Goal: Task Accomplishment & Management: Manage account settings

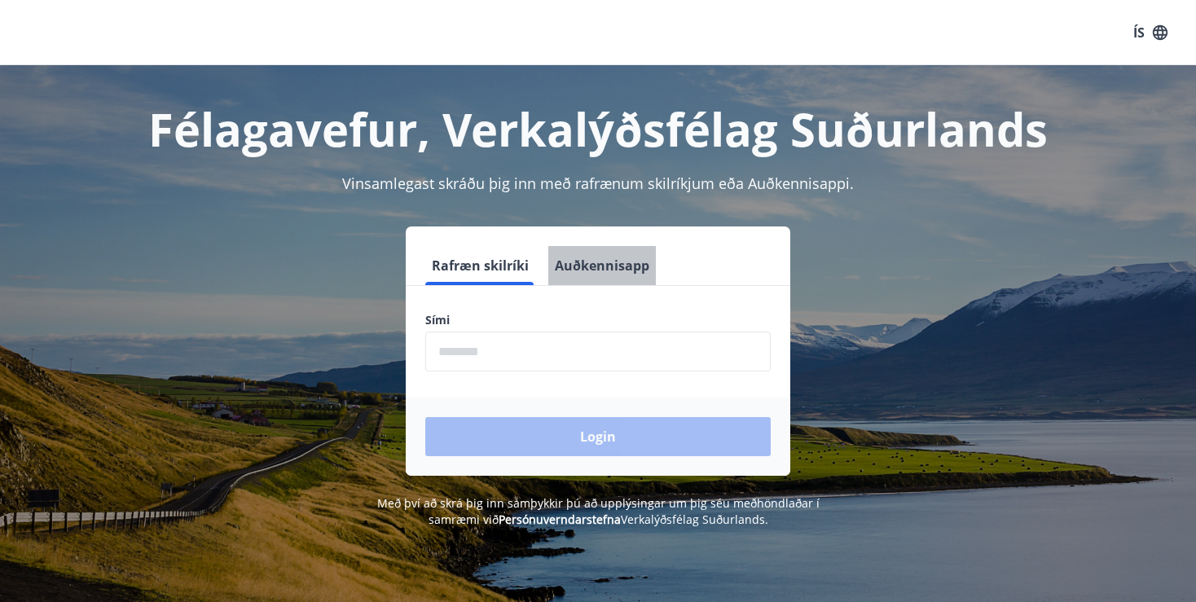
click at [625, 257] on button "Auðkennisapp" at bounding box center [602, 265] width 108 height 39
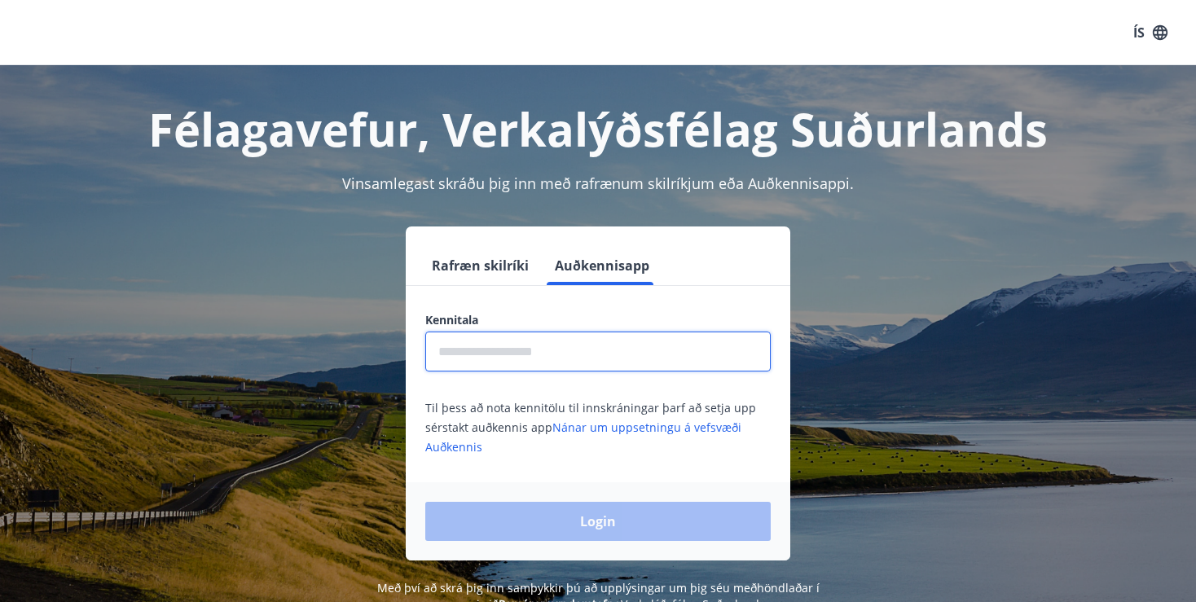
click at [548, 348] on input "text" at bounding box center [597, 351] width 345 height 40
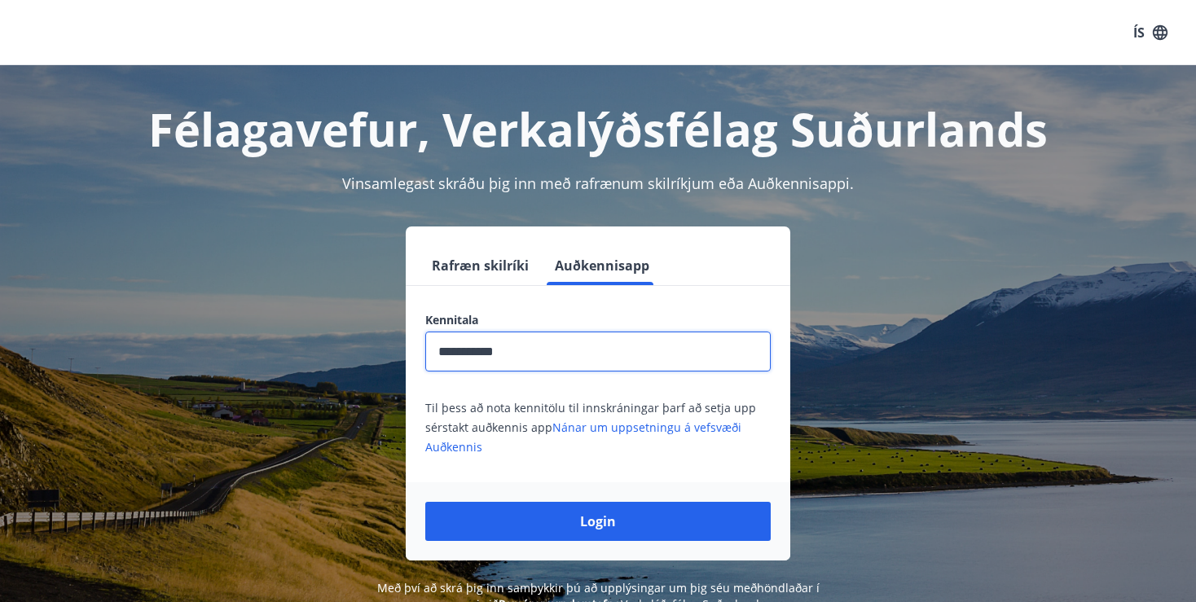
type input "**********"
click at [425, 502] on button "Login" at bounding box center [597, 521] width 345 height 39
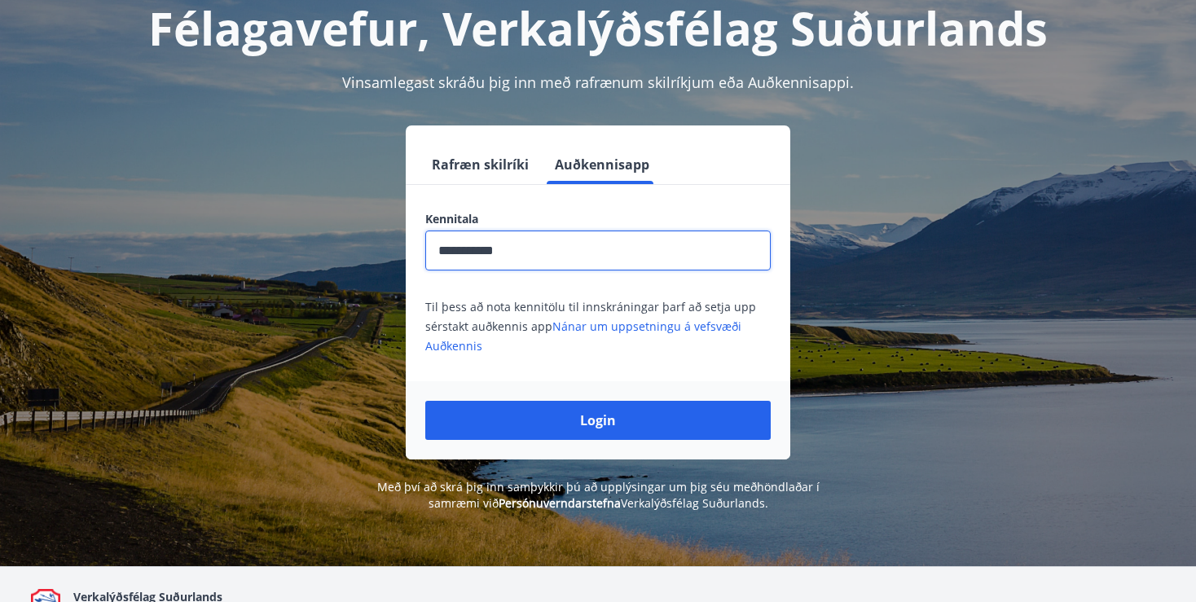
scroll to position [102, 0]
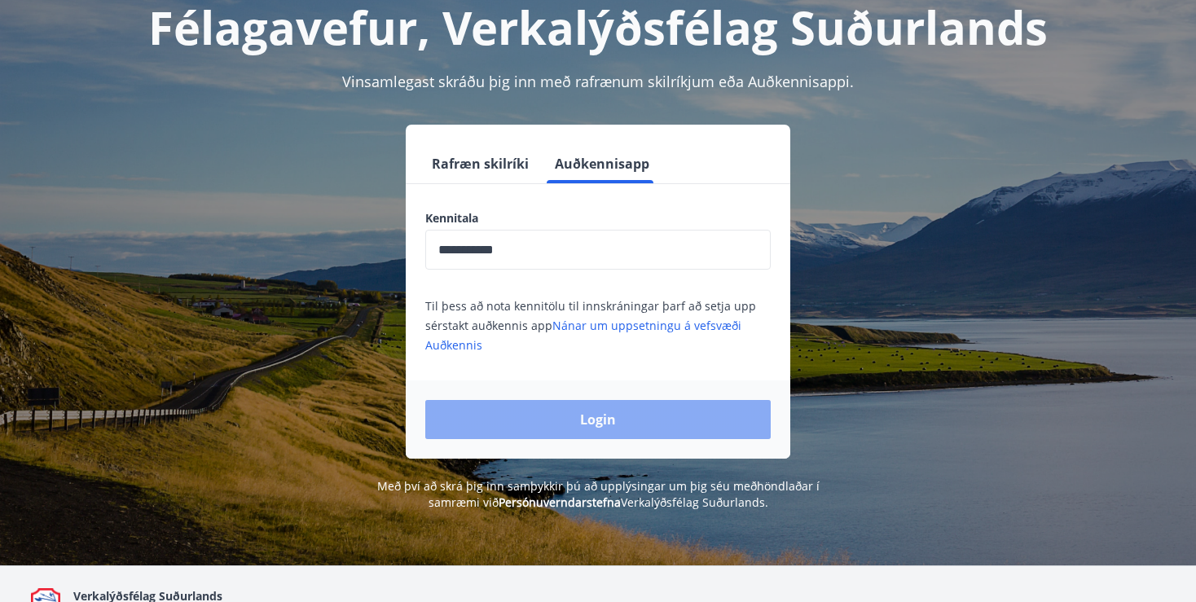
click at [647, 422] on button "Login" at bounding box center [597, 419] width 345 height 39
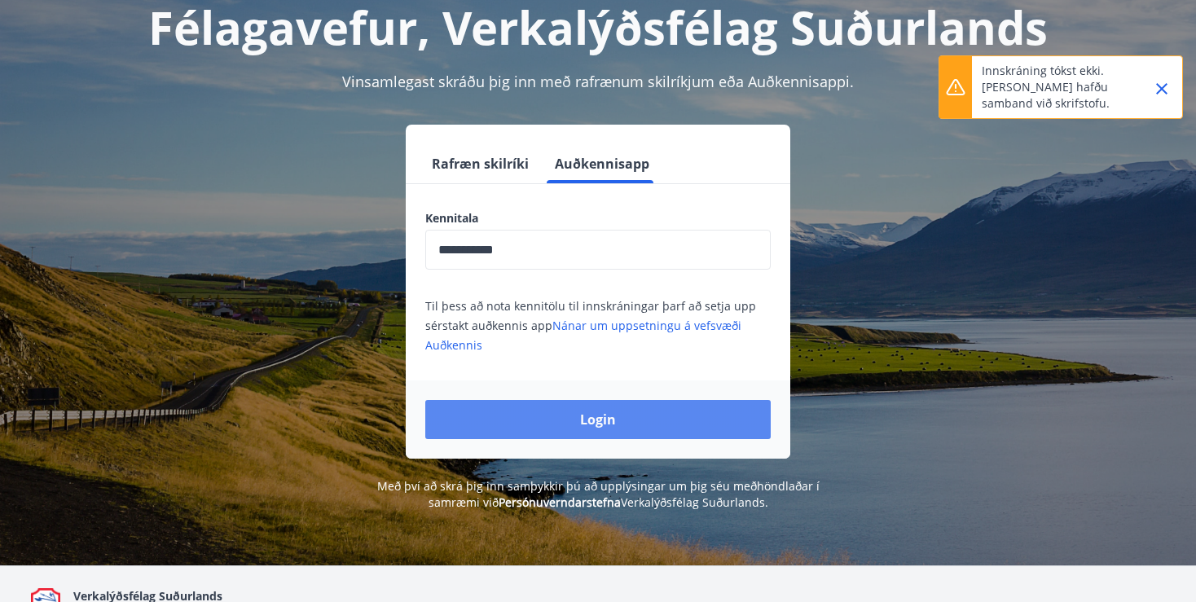
scroll to position [0, 0]
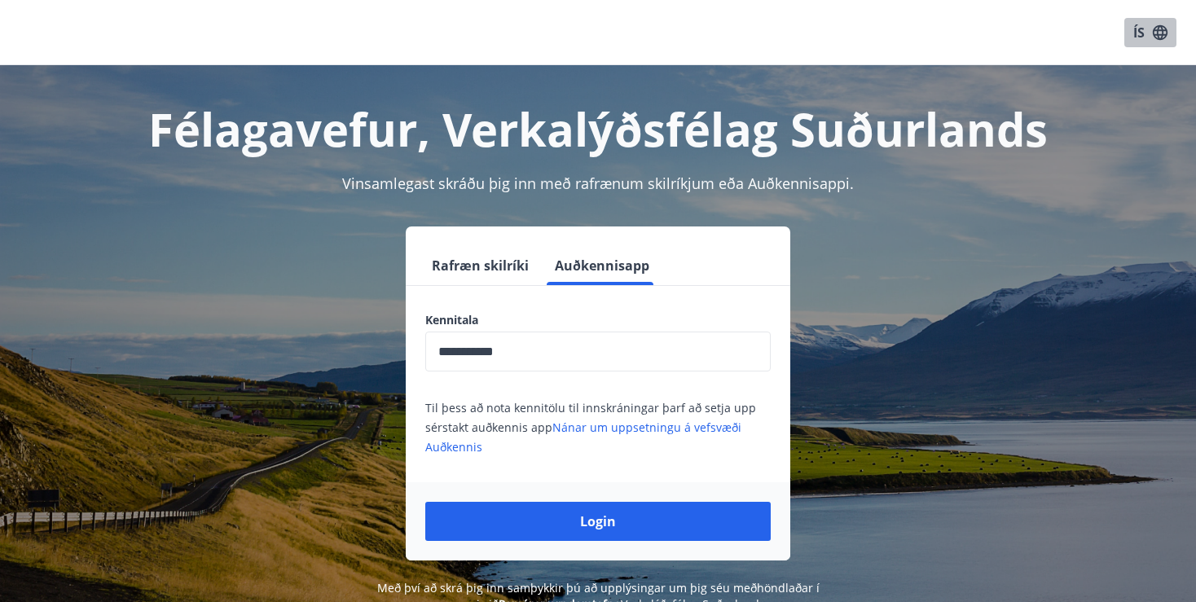
click at [1148, 45] on button "ÍS" at bounding box center [1150, 32] width 52 height 29
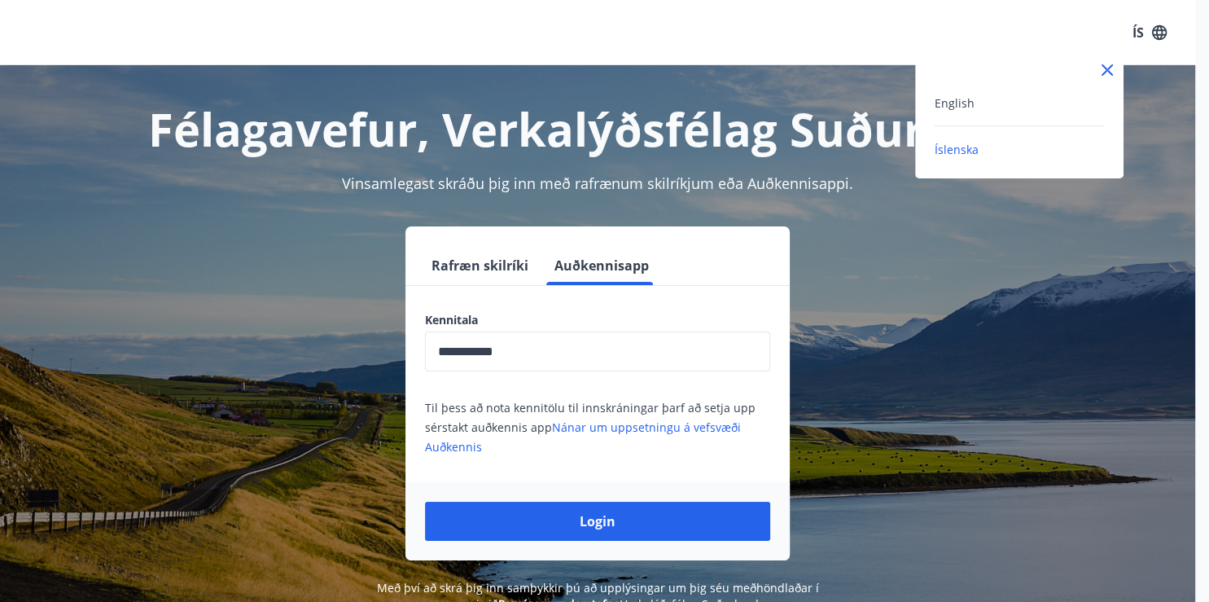
click at [973, 97] on div "English" at bounding box center [1019, 103] width 169 height 20
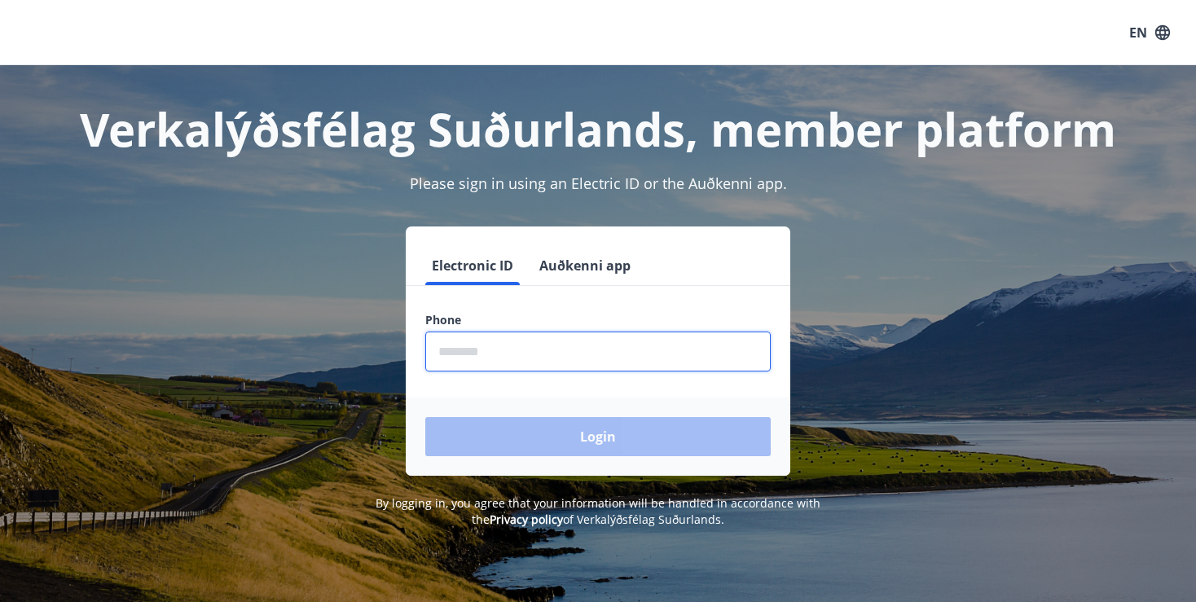
click at [578, 358] on input "phone" at bounding box center [597, 351] width 345 height 40
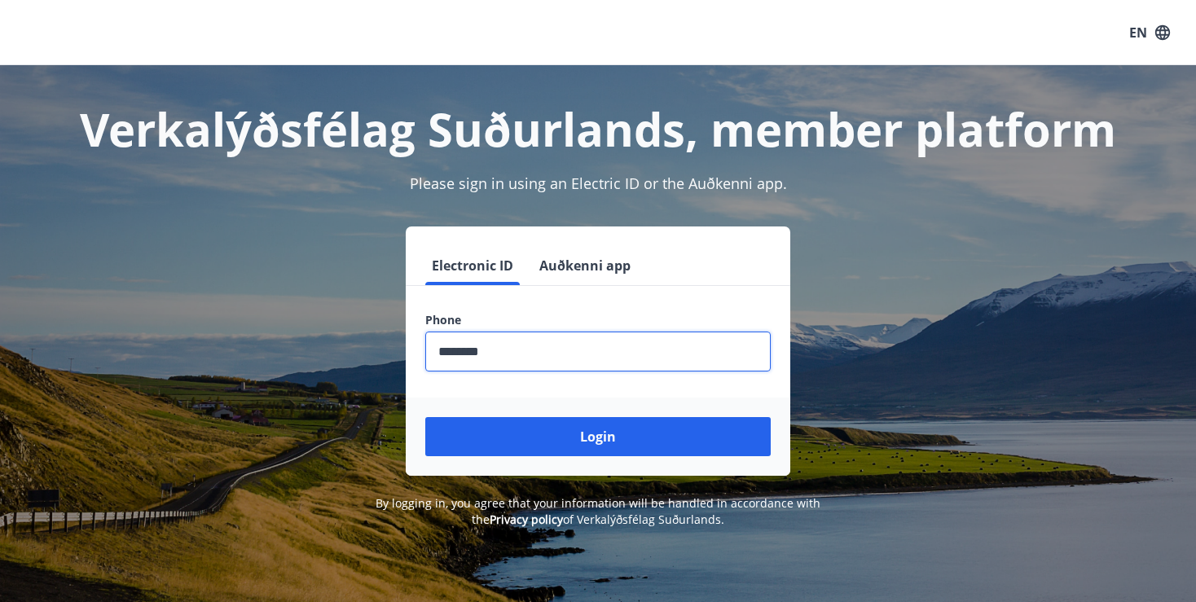
type input "********"
click at [425, 417] on button "Login" at bounding box center [597, 436] width 345 height 39
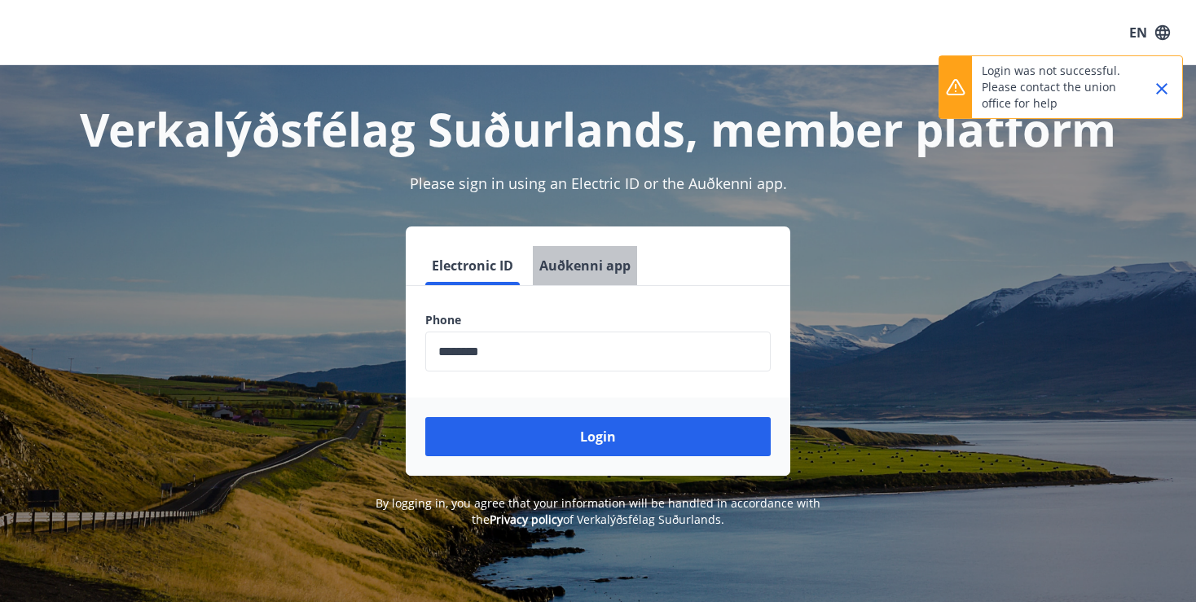
click at [568, 271] on button "Auðkenni app" at bounding box center [585, 265] width 104 height 39
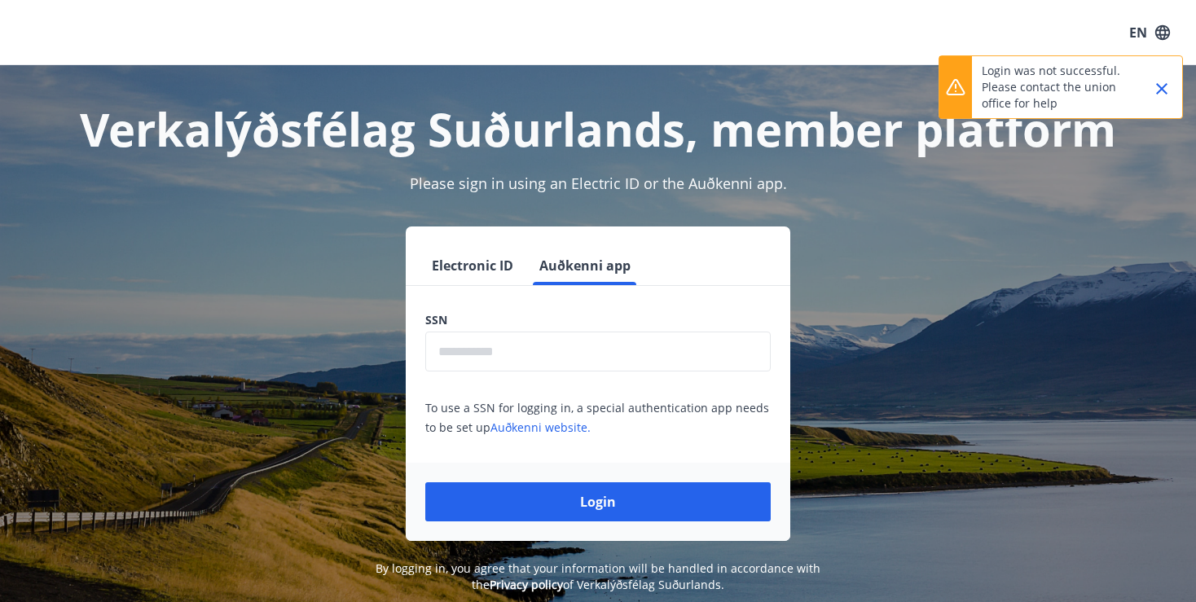
click at [531, 344] on input "text" at bounding box center [597, 351] width 345 height 40
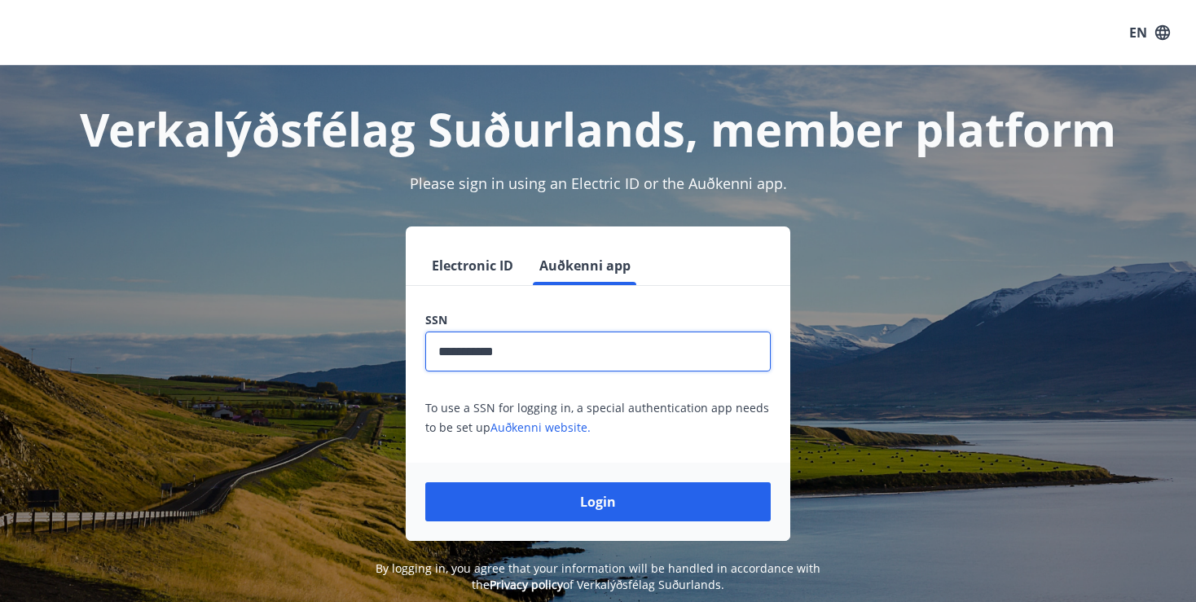
type input "**********"
click at [425, 482] on button "Login" at bounding box center [597, 501] width 345 height 39
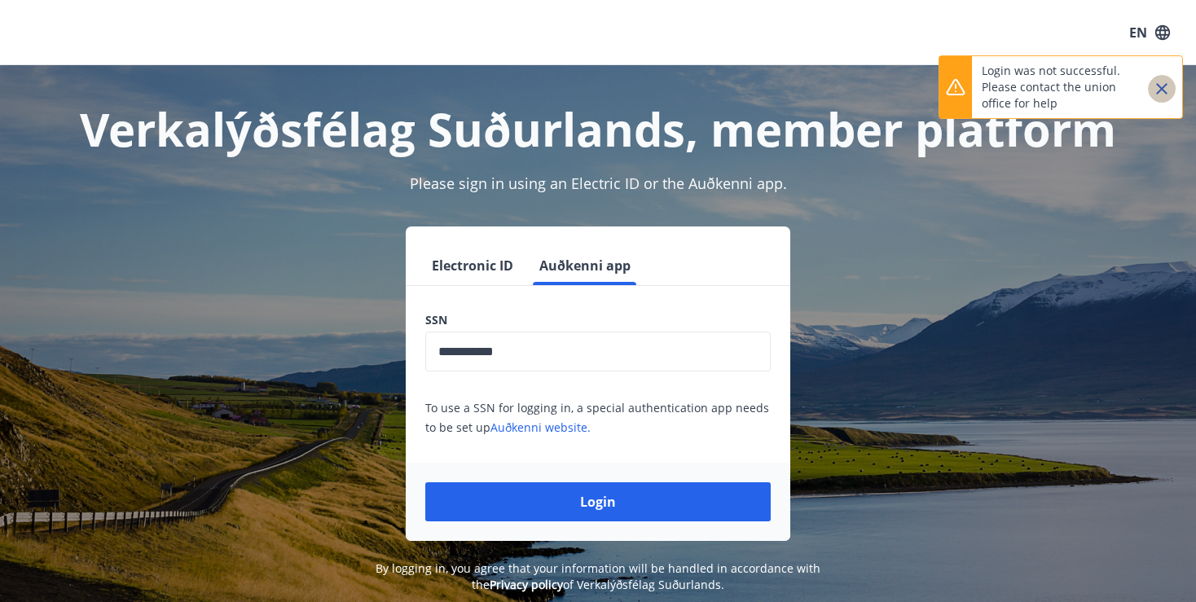
click at [1170, 90] on icon "Close" at bounding box center [1162, 89] width 20 height 20
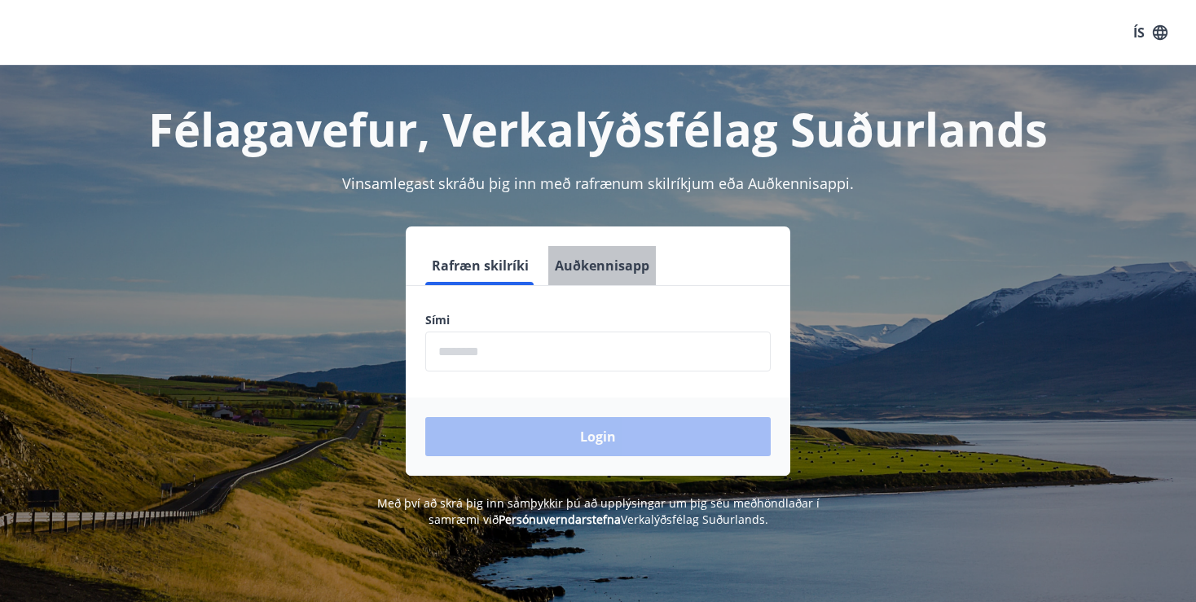
click at [617, 261] on button "Auðkennisapp" at bounding box center [602, 265] width 108 height 39
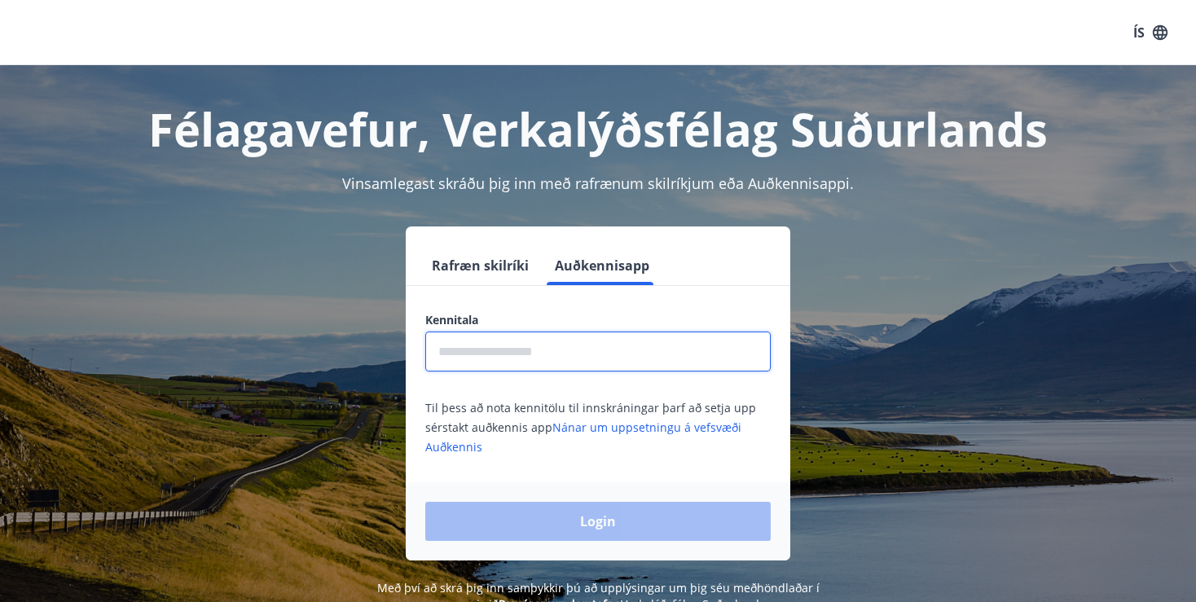
click at [565, 350] on input "text" at bounding box center [597, 351] width 345 height 40
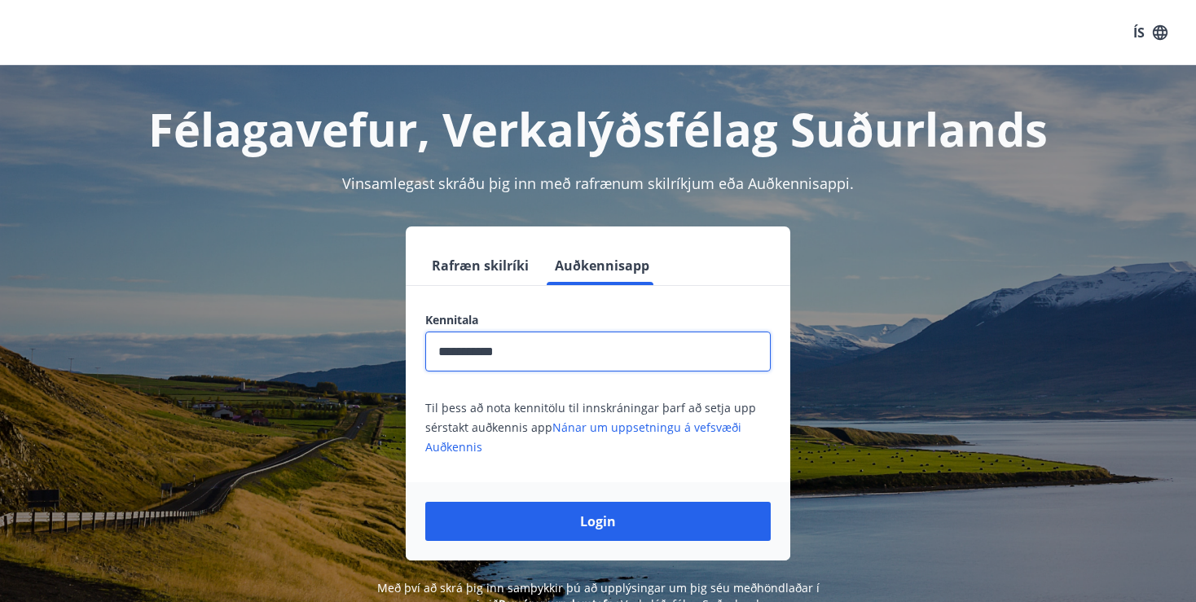
type input "**********"
click at [425, 502] on button "Login" at bounding box center [597, 521] width 345 height 39
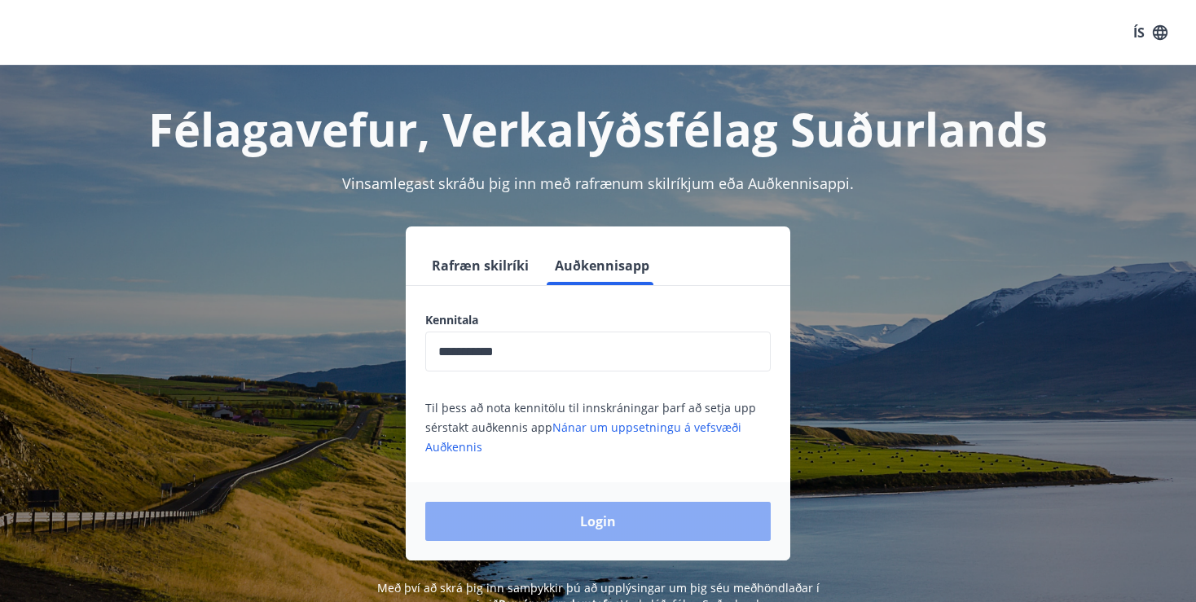
click at [641, 529] on button "Login" at bounding box center [597, 521] width 345 height 39
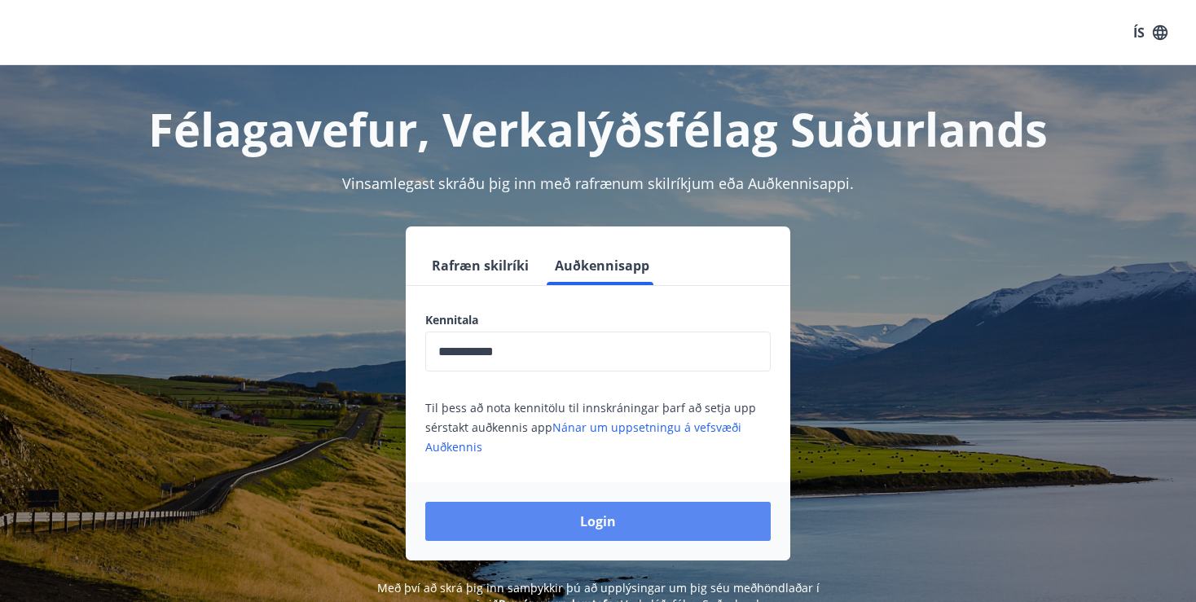
click at [627, 522] on button "Login" at bounding box center [597, 521] width 345 height 39
